Goal: Task Accomplishment & Management: Use online tool/utility

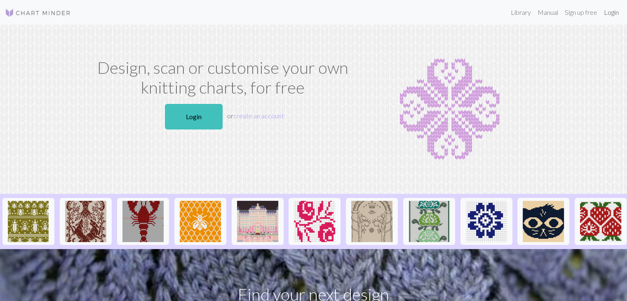
click at [611, 13] on link "Login" at bounding box center [610, 12] width 21 height 16
click at [608, 15] on link "Login" at bounding box center [610, 12] width 21 height 16
click at [205, 118] on link "Login" at bounding box center [194, 117] width 58 height 26
click at [612, 14] on link "Login" at bounding box center [610, 12] width 21 height 16
click at [203, 112] on link "Login" at bounding box center [194, 117] width 58 height 26
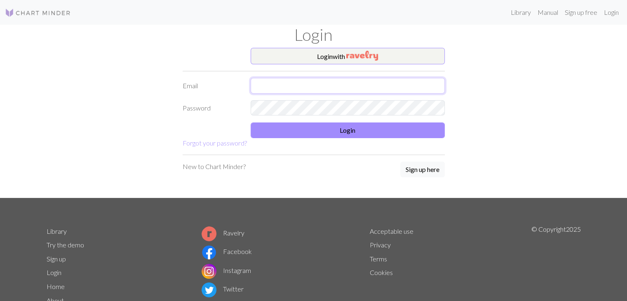
click at [295, 86] on input "text" at bounding box center [347, 86] width 194 height 16
type input "[EMAIL_ADDRESS][DOMAIN_NAME]"
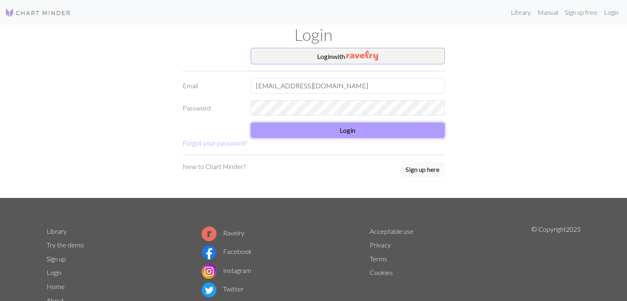
click at [307, 129] on button "Login" at bounding box center [347, 130] width 194 height 16
click at [339, 133] on button "Login" at bounding box center [347, 130] width 194 height 16
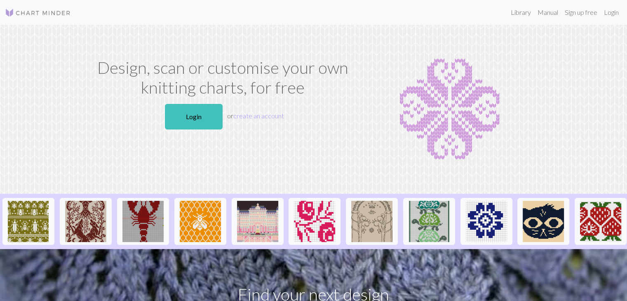
click at [257, 121] on p "Login or create an account" at bounding box center [223, 117] width 262 height 32
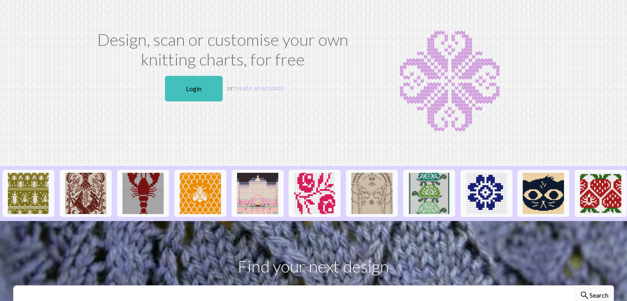
scroll to position [28, 0]
click at [199, 91] on link "Login" at bounding box center [194, 89] width 58 height 26
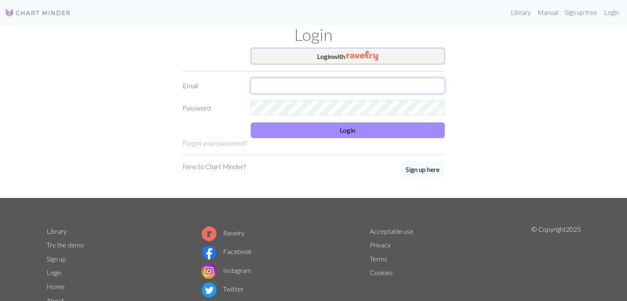
click at [303, 86] on input "text" at bounding box center [347, 86] width 194 height 16
type input "[EMAIL_ADDRESS][DOMAIN_NAME]"
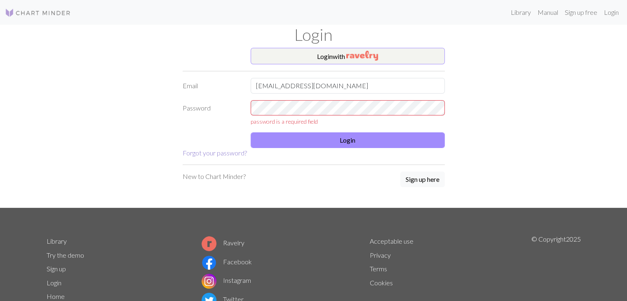
click at [227, 139] on form "Login with Email lunaa.conesa@gmail.com Password password is a required field L…" at bounding box center [313, 103] width 262 height 110
click at [229, 154] on link "Forgot your password?" at bounding box center [214, 153] width 64 height 8
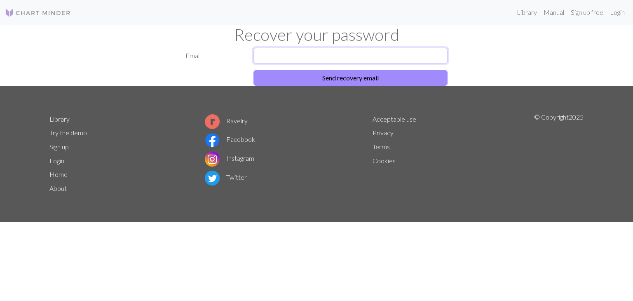
click at [316, 54] on input "text" at bounding box center [350, 56] width 194 height 16
type input "[EMAIL_ADDRESS][DOMAIN_NAME]"
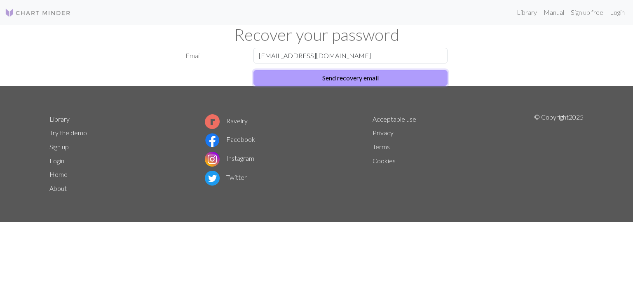
click at [316, 74] on button "Send recovery email" at bounding box center [350, 78] width 194 height 16
click at [286, 80] on button "Reset Password" at bounding box center [350, 78] width 194 height 16
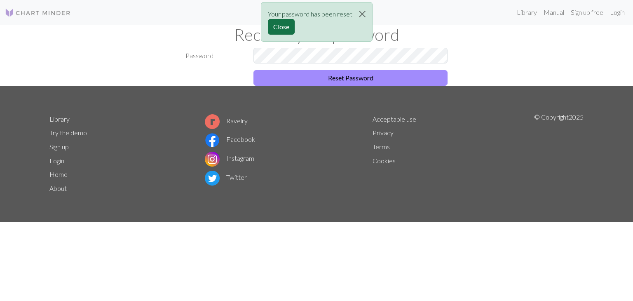
click at [283, 25] on button "Close" at bounding box center [281, 27] width 27 height 16
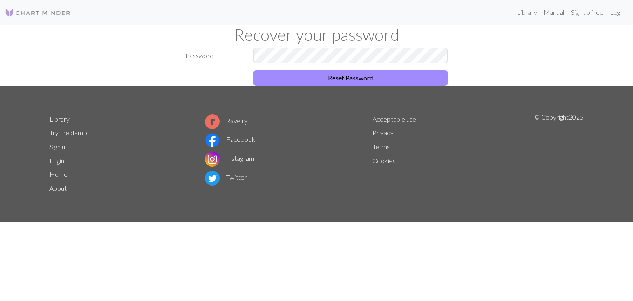
click at [59, 15] on img at bounding box center [38, 13] width 66 height 10
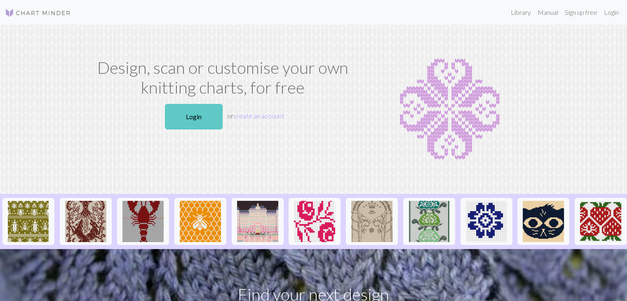
click at [184, 118] on link "Login" at bounding box center [194, 117] width 58 height 26
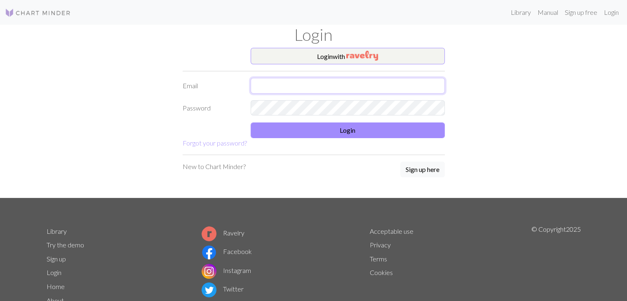
click at [288, 81] on input "text" at bounding box center [347, 86] width 194 height 16
type input "[EMAIL_ADDRESS][DOMAIN_NAME]"
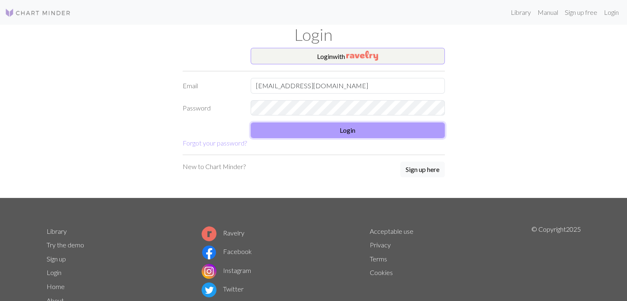
click at [285, 129] on button "Login" at bounding box center [347, 130] width 194 height 16
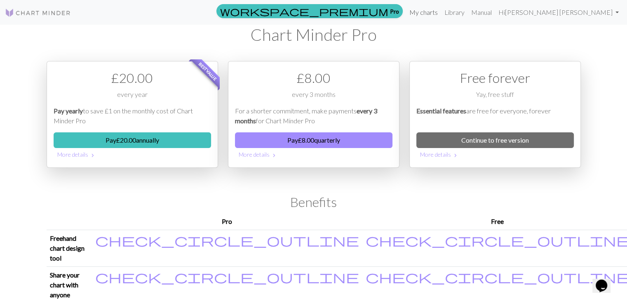
click at [441, 14] on link "My charts" at bounding box center [423, 12] width 35 height 16
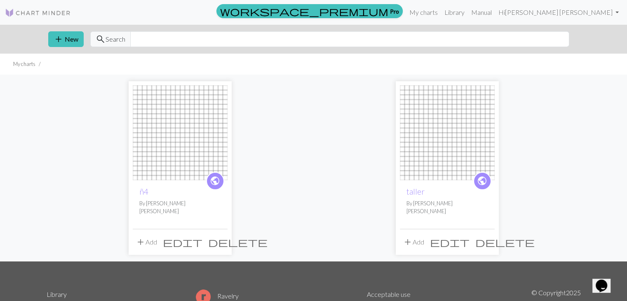
click at [166, 154] on img at bounding box center [180, 132] width 95 height 95
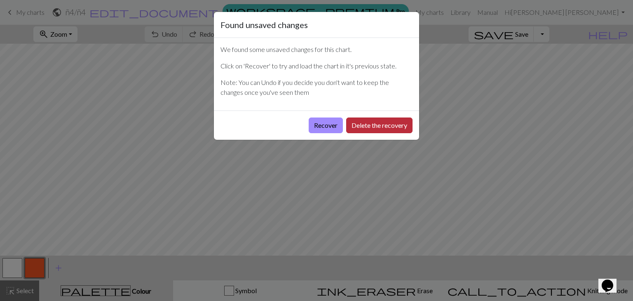
click at [372, 124] on button "Delete the recovery" at bounding box center [379, 125] width 66 height 16
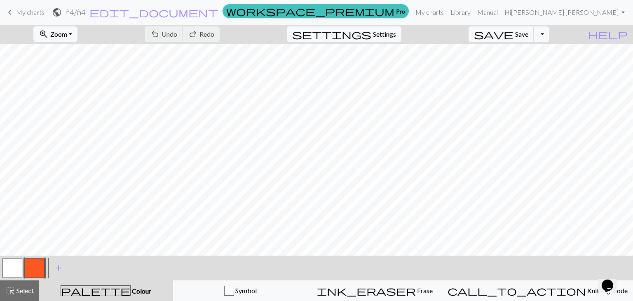
click at [12, 13] on span "keyboard_arrow_left" at bounding box center [10, 13] width 10 height 12
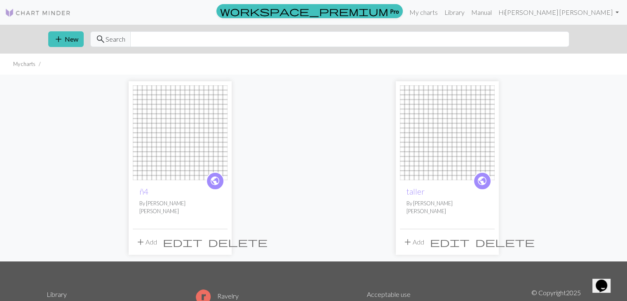
click at [442, 142] on img at bounding box center [447, 132] width 95 height 95
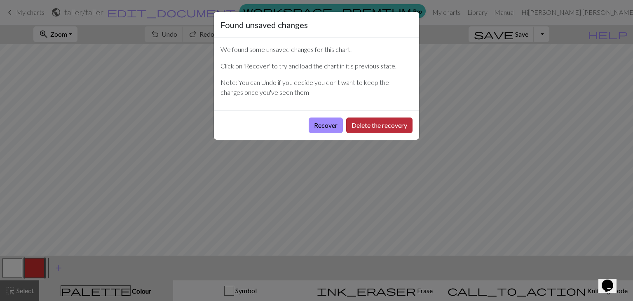
click at [354, 122] on button "Delete the recovery" at bounding box center [379, 125] width 66 height 16
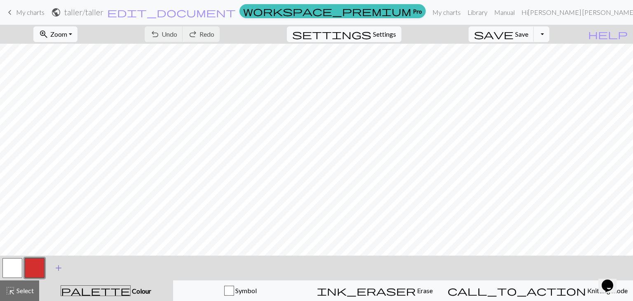
click at [55, 266] on span "add" at bounding box center [59, 268] width 10 height 12
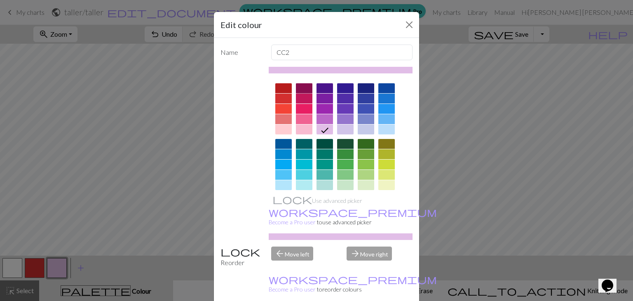
click at [302, 88] on div at bounding box center [304, 88] width 16 height 10
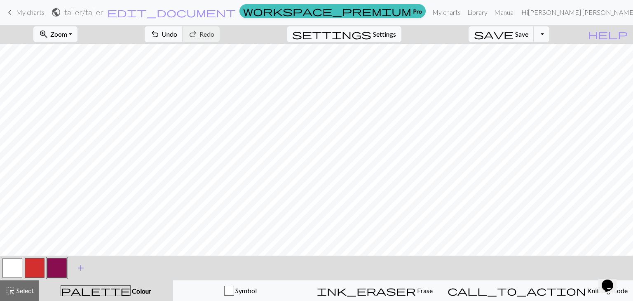
click at [73, 267] on button "add Add a colour" at bounding box center [80, 267] width 21 height 21
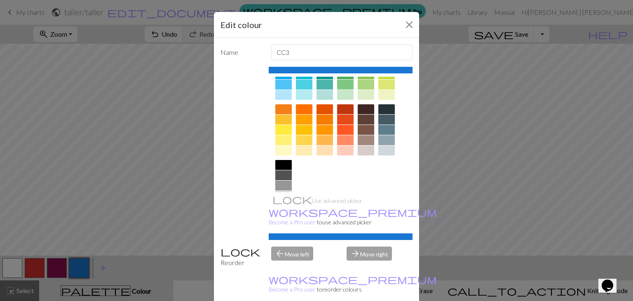
scroll to position [119, 0]
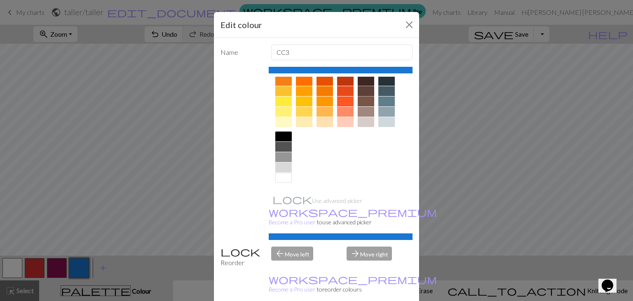
click at [363, 91] on div at bounding box center [366, 91] width 16 height 10
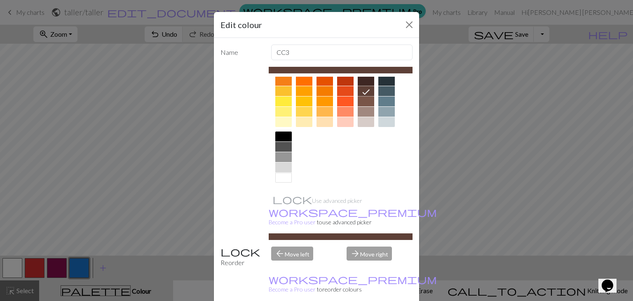
scroll to position [20, 0]
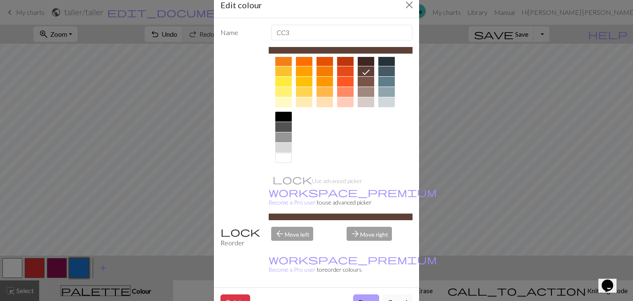
click at [358, 294] on button "Done" at bounding box center [366, 302] width 26 height 16
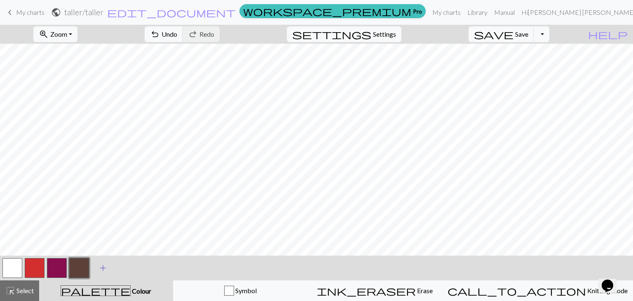
click at [103, 267] on span "add" at bounding box center [103, 268] width 10 height 12
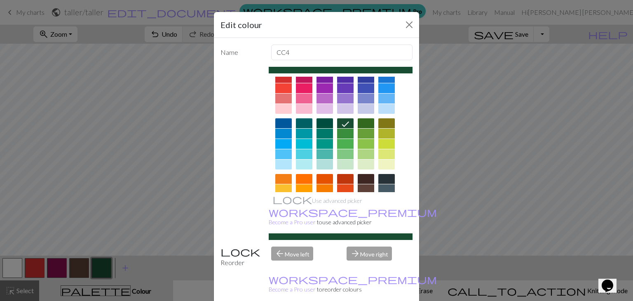
scroll to position [0, 0]
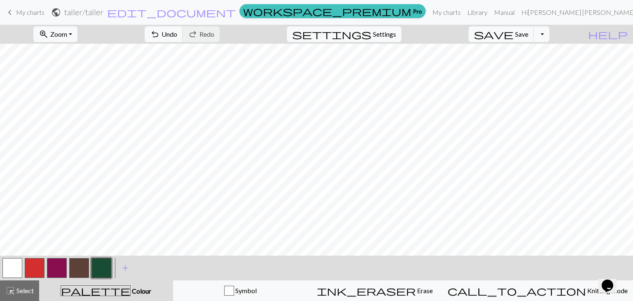
click at [102, 266] on button "button" at bounding box center [101, 268] width 20 height 20
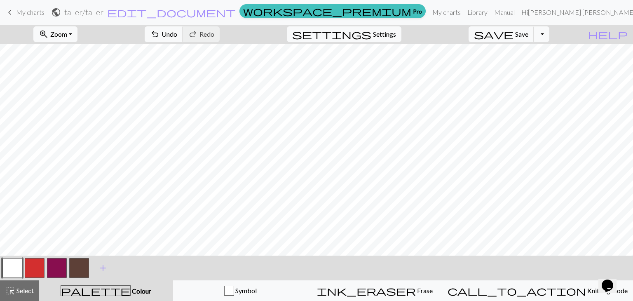
click at [54, 264] on button "button" at bounding box center [57, 268] width 20 height 20
click at [15, 266] on button "button" at bounding box center [12, 268] width 20 height 20
click at [58, 261] on button "button" at bounding box center [57, 268] width 20 height 20
click at [39, 261] on button "button" at bounding box center [35, 268] width 20 height 20
click at [36, 267] on button "button" at bounding box center [35, 268] width 20 height 20
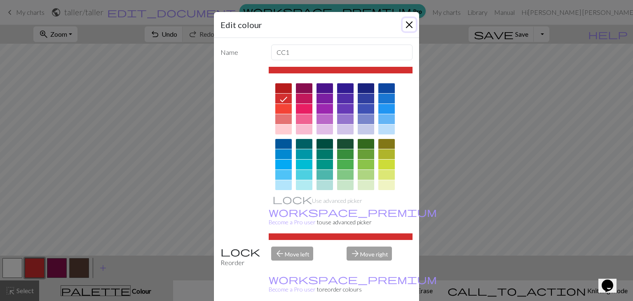
click at [405, 23] on button "Close" at bounding box center [408, 24] width 13 height 13
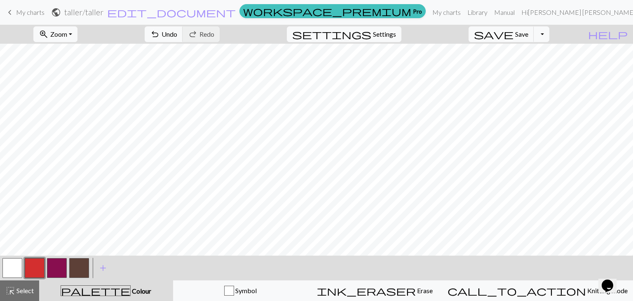
click at [14, 267] on button "button" at bounding box center [12, 268] width 20 height 20
click at [40, 267] on button "button" at bounding box center [35, 268] width 20 height 20
click at [82, 266] on button "button" at bounding box center [79, 268] width 20 height 20
click at [8, 263] on button "button" at bounding box center [12, 268] width 20 height 20
click at [85, 268] on button "button" at bounding box center [79, 268] width 20 height 20
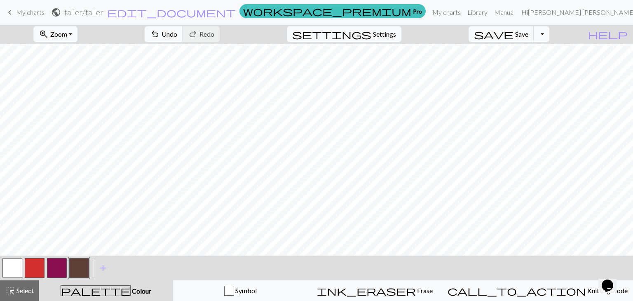
drag, startPoint x: 6, startPoint y: 269, endPoint x: 12, endPoint y: 267, distance: 5.5
click at [12, 267] on button "button" at bounding box center [12, 268] width 20 height 20
click at [82, 264] on button "button" at bounding box center [79, 268] width 20 height 20
click at [7, 267] on button "button" at bounding box center [12, 268] width 20 height 20
click at [81, 266] on button "button" at bounding box center [79, 268] width 20 height 20
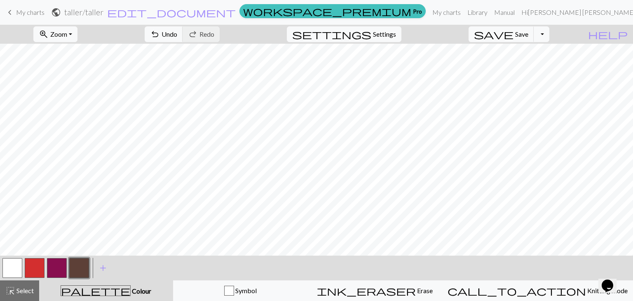
click at [23, 271] on div at bounding box center [12, 268] width 22 height 22
click at [20, 271] on button "button" at bounding box center [12, 268] width 20 height 20
click at [75, 275] on button "button" at bounding box center [79, 268] width 20 height 20
click at [18, 271] on button "button" at bounding box center [12, 268] width 20 height 20
click at [87, 269] on button "button" at bounding box center [79, 268] width 20 height 20
